Goal: Information Seeking & Learning: Learn about a topic

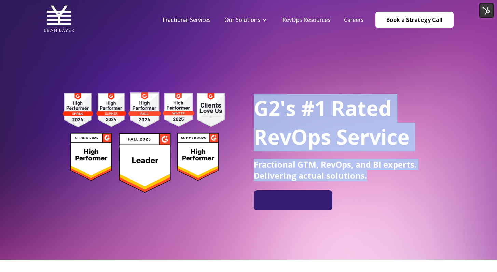
drag, startPoint x: 249, startPoint y: 167, endPoint x: 360, endPoint y: 189, distance: 113.2
click at [360, 189] on div "G2's #1 Rated RevOps Service Fractional GTM, RevOps, and BI experts. Delivering…" at bounding box center [249, 144] width 410 height 134
click at [360, 189] on div at bounding box center [354, 189] width 200 height 1
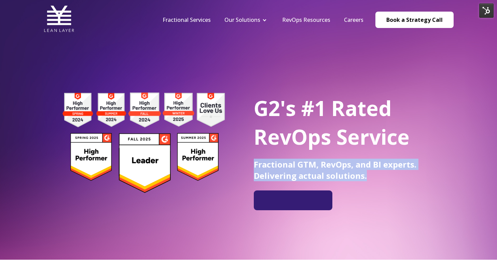
drag, startPoint x: 366, startPoint y: 181, endPoint x: 246, endPoint y: 156, distance: 123.4
click at [246, 156] on div "G2's #1 Rated RevOps Service Fractional GTM, RevOps, and BI experts. Delivering…" at bounding box center [249, 144] width 410 height 134
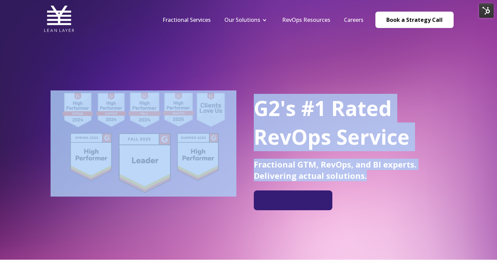
copy div "G2's #1 Rated RevOps Service Fractional GTM, RevOps, and BI experts. Delivering…"
click at [301, 164] on span "Fractional GTM, RevOps, and BI experts. Delivering actual solutions." at bounding box center [335, 170] width 163 height 23
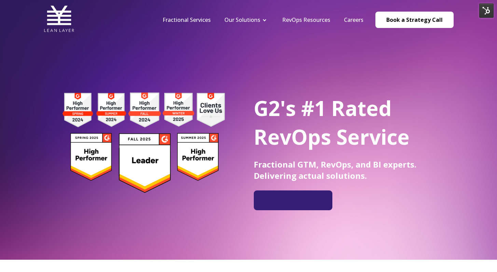
click at [361, 174] on span "Fractional GTM, RevOps, and BI experts. Delivering actual solutions." at bounding box center [335, 170] width 163 height 23
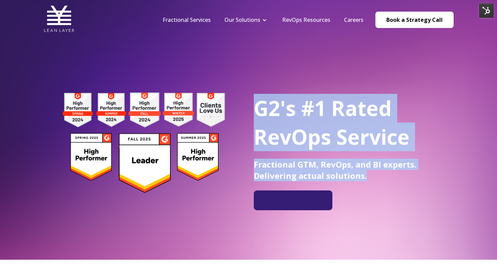
drag, startPoint x: 366, startPoint y: 177, endPoint x: 251, endPoint y: 166, distance: 115.6
click at [251, 166] on div "G2's #1 Rated RevOps Service Fractional GTM, RevOps, and BI experts. Delivering…" at bounding box center [249, 144] width 410 height 134
drag, startPoint x: 251, startPoint y: 166, endPoint x: 299, endPoint y: 176, distance: 48.8
click at [299, 176] on div "G2's #1 Rated RevOps Service Fractional GTM, RevOps, and BI experts. Delivering…" at bounding box center [249, 144] width 410 height 134
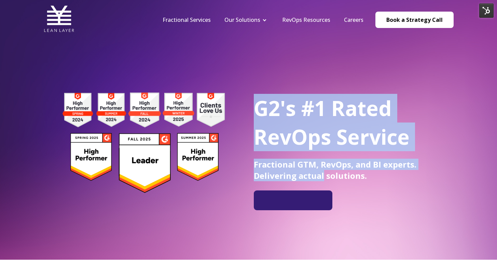
click at [299, 176] on span "Fractional GTM, RevOps, and BI experts. Delivering actual solutions." at bounding box center [335, 170] width 163 height 23
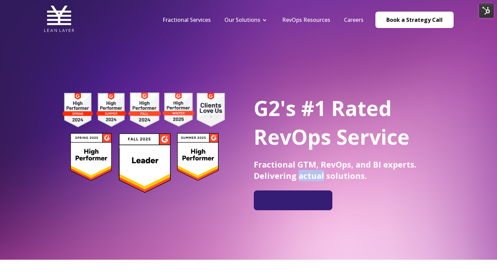
click at [299, 176] on span "Fractional GTM, RevOps, and BI experts. Delivering actual solutions." at bounding box center [335, 170] width 163 height 23
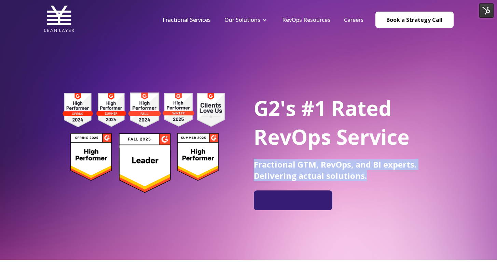
click at [299, 176] on span "Fractional GTM, RevOps, and BI experts. Delivering actual solutions." at bounding box center [335, 170] width 163 height 23
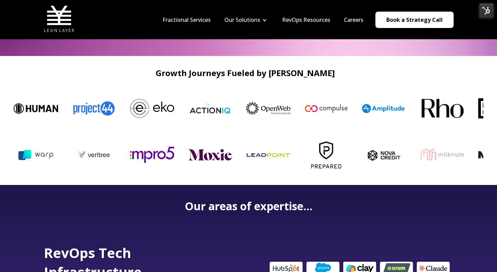
scroll to position [203, 0]
